Goal: Check status

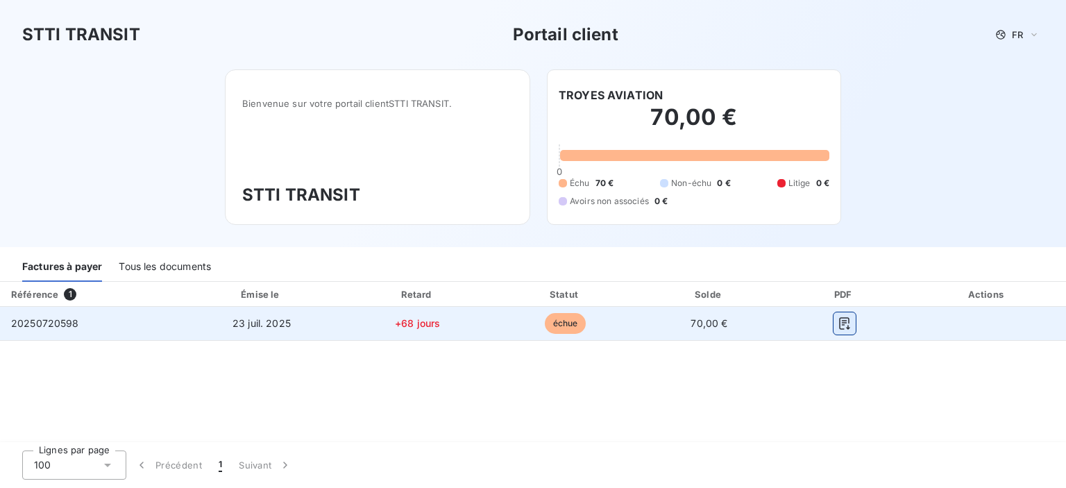
click at [842, 318] on icon "button" at bounding box center [845, 324] width 14 height 14
